Goal: Navigation & Orientation: Find specific page/section

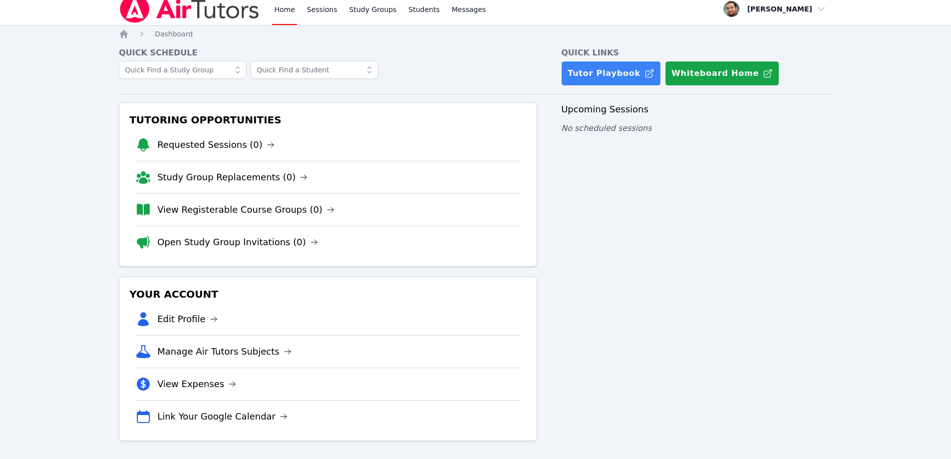
scroll to position [9, 0]
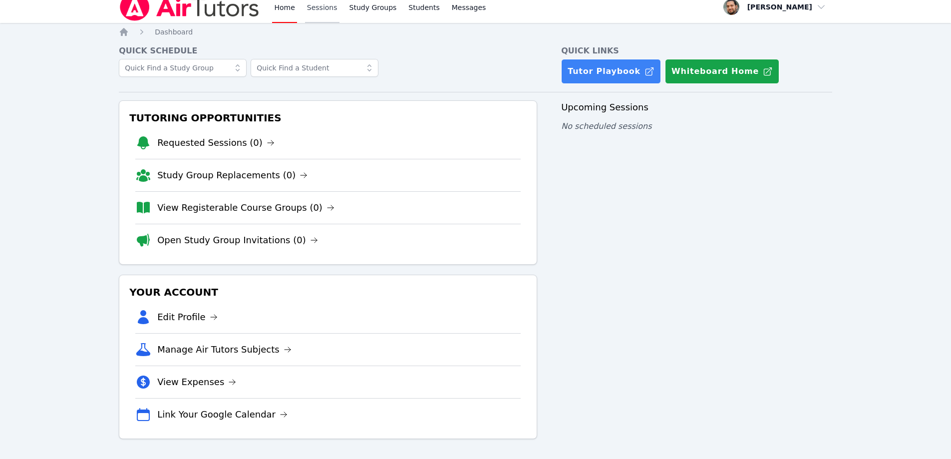
click at [325, 9] on link "Sessions" at bounding box center [322, 7] width 34 height 32
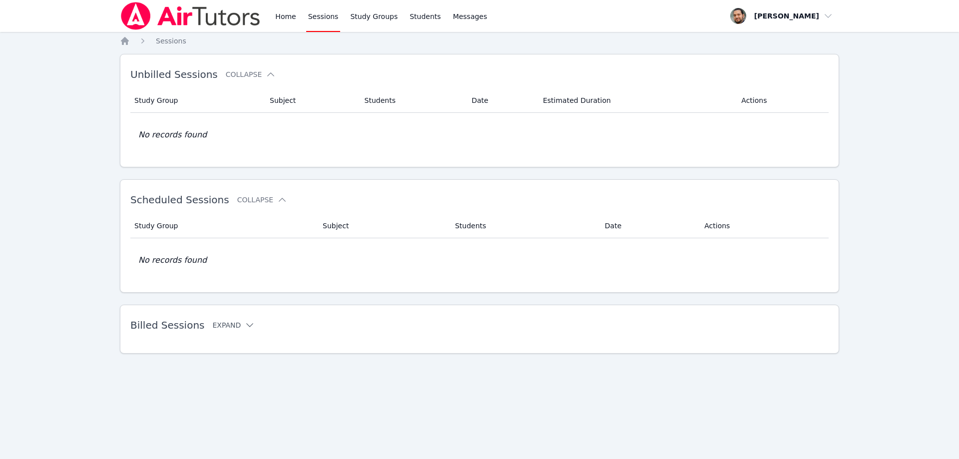
click at [245, 325] on icon at bounding box center [250, 325] width 10 height 10
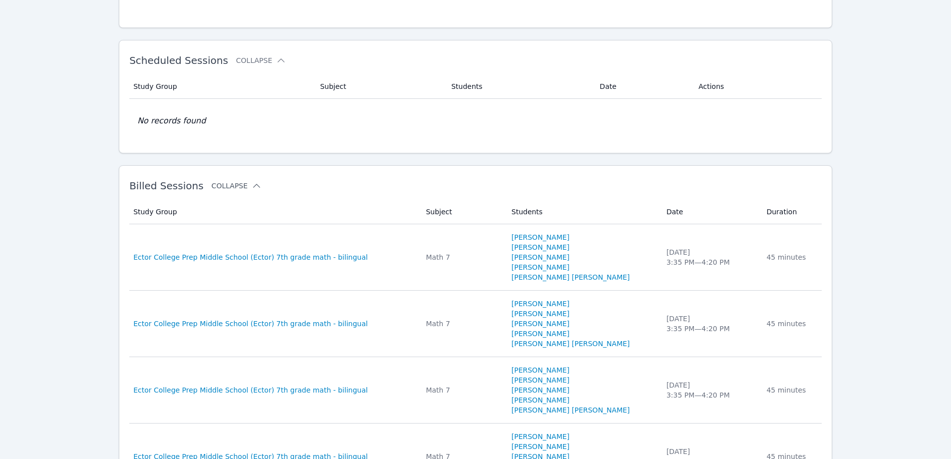
scroll to position [150, 0]
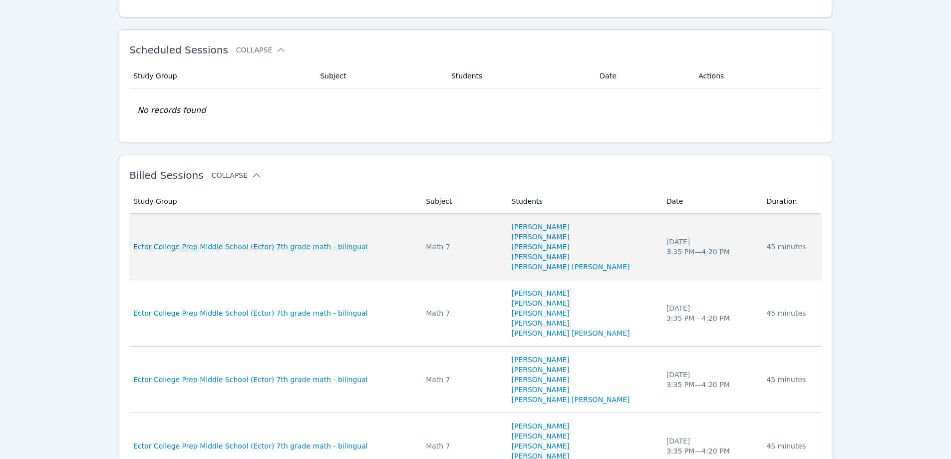
click at [323, 245] on span "Ector College Prep Middle School (Ector) 7th grade math - bilingual" at bounding box center [250, 247] width 235 height 10
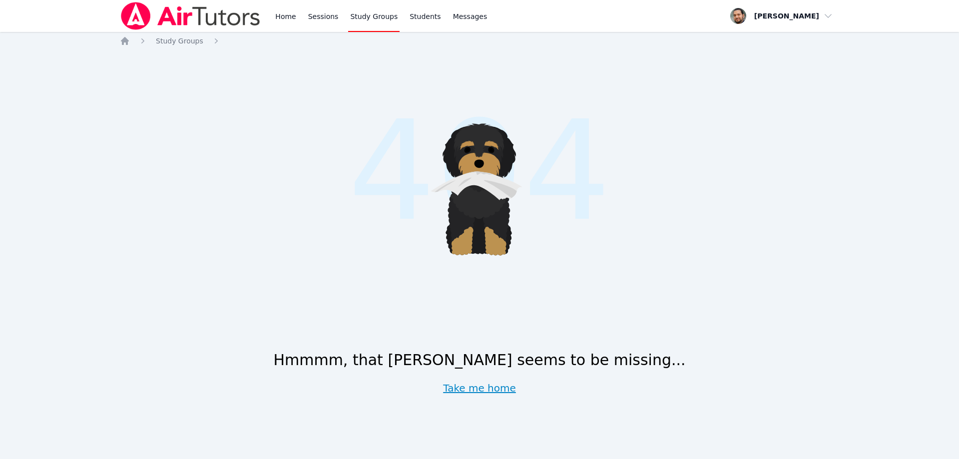
click at [481, 385] on link "Take me home" at bounding box center [479, 388] width 73 height 14
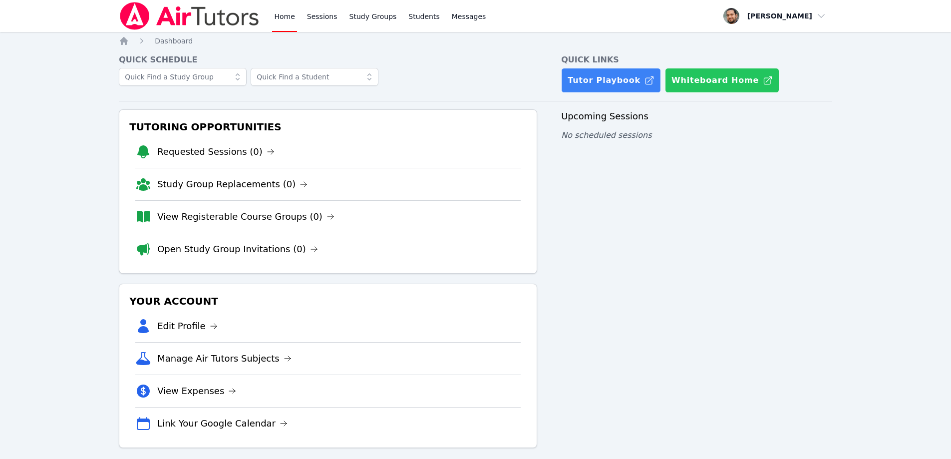
click at [715, 81] on button "Whiteboard Home" at bounding box center [722, 80] width 114 height 25
